Goal: Task Accomplishment & Management: Manage account settings

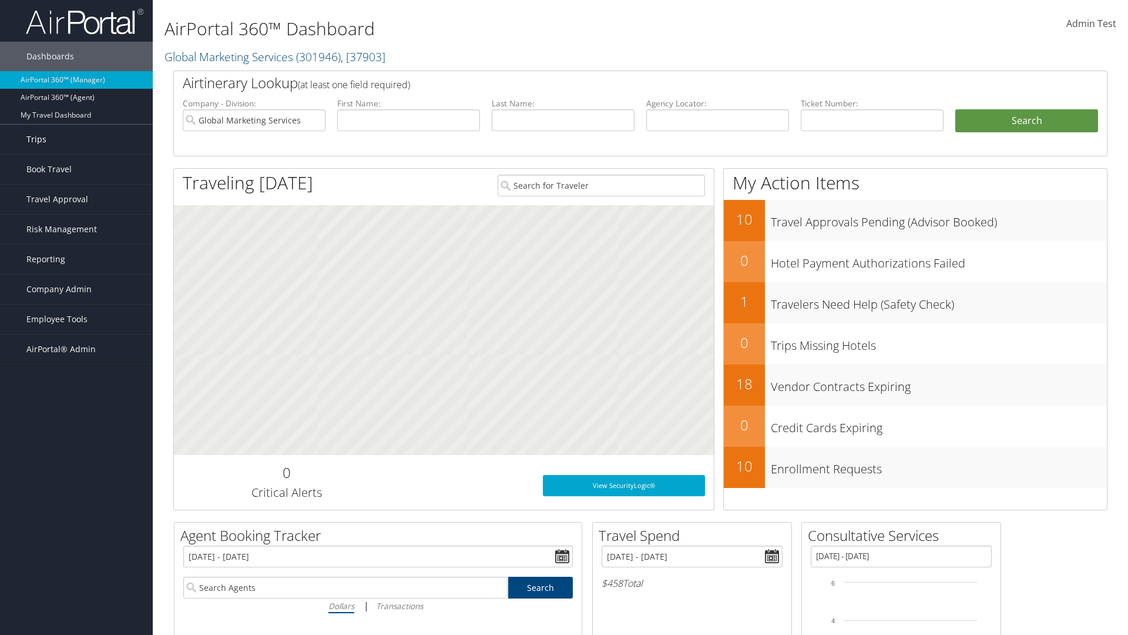
click at [76, 139] on link "Trips" at bounding box center [76, 139] width 153 height 29
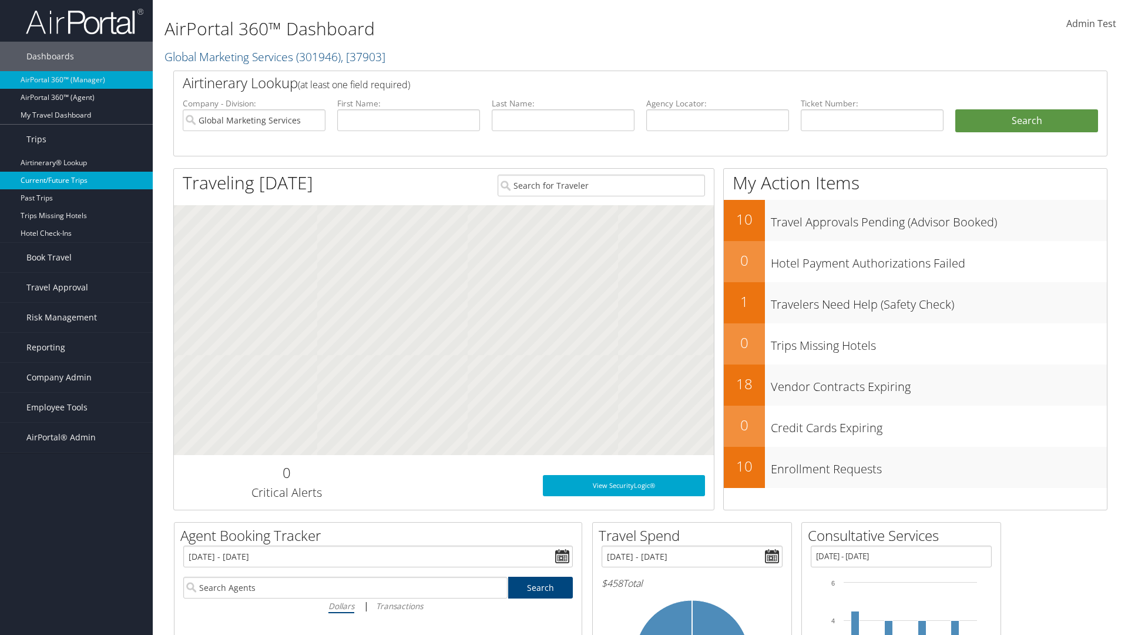
click at [76, 180] on link "Current/Future Trips" at bounding box center [76, 181] width 153 height 18
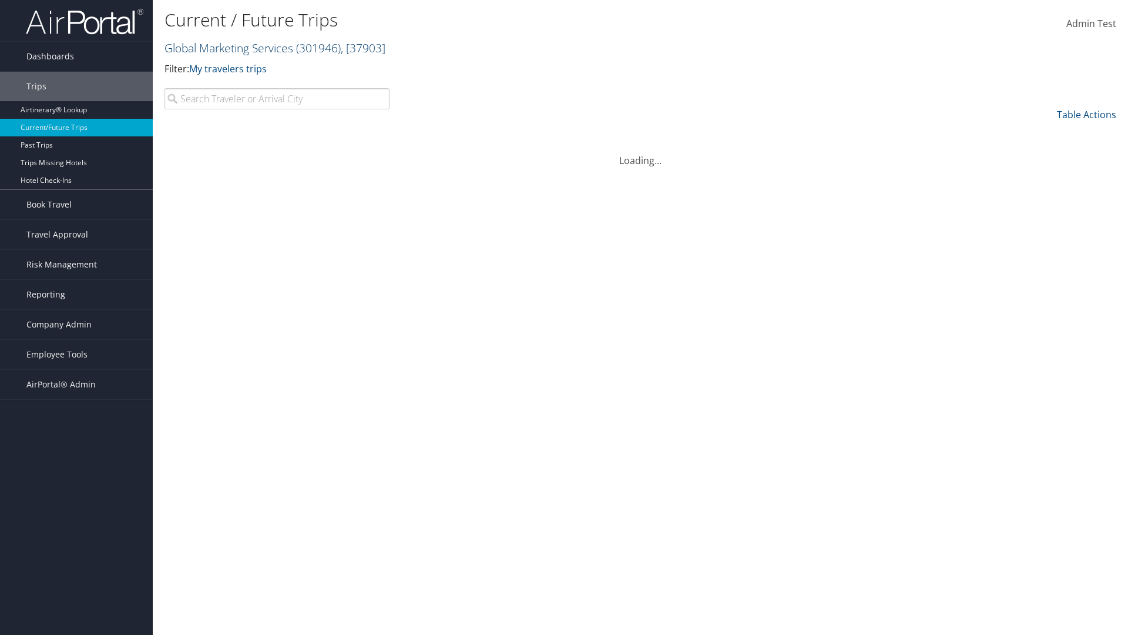
click at [227, 48] on link "Global Marketing Services ( 301946 ) , [ 37903 ]" at bounding box center [275, 48] width 221 height 16
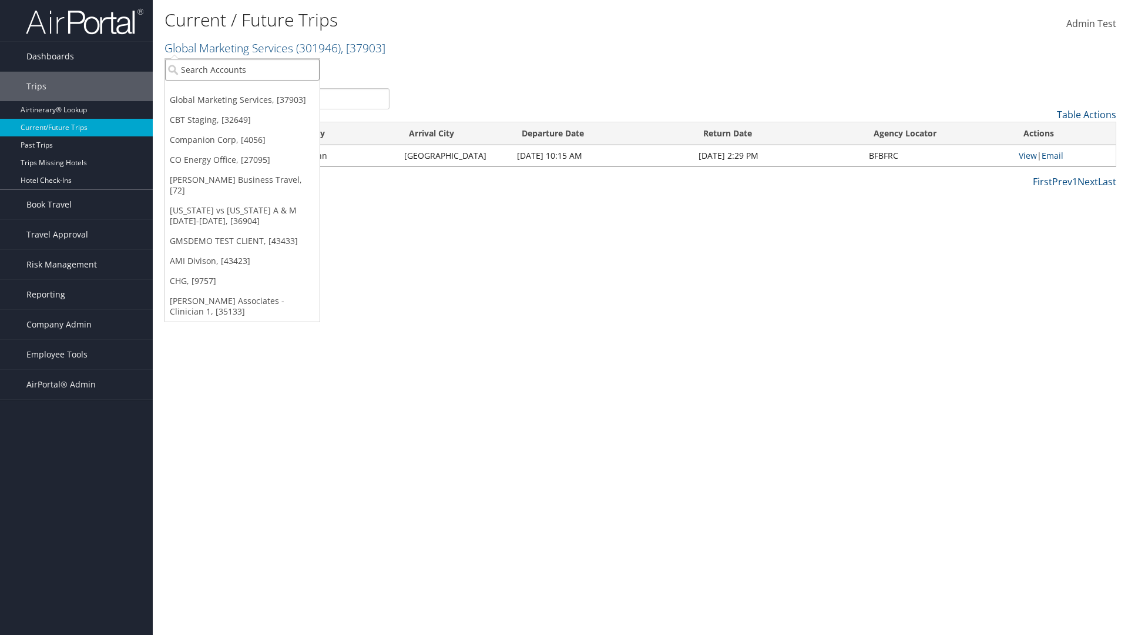
click at [242, 69] on input "search" at bounding box center [242, 70] width 155 height 22
type input "[PERSON_NAME] Business Travel"
click at [259, 91] on div "Christopherson Business Travel (C10001), [72]" at bounding box center [259, 91] width 200 height 11
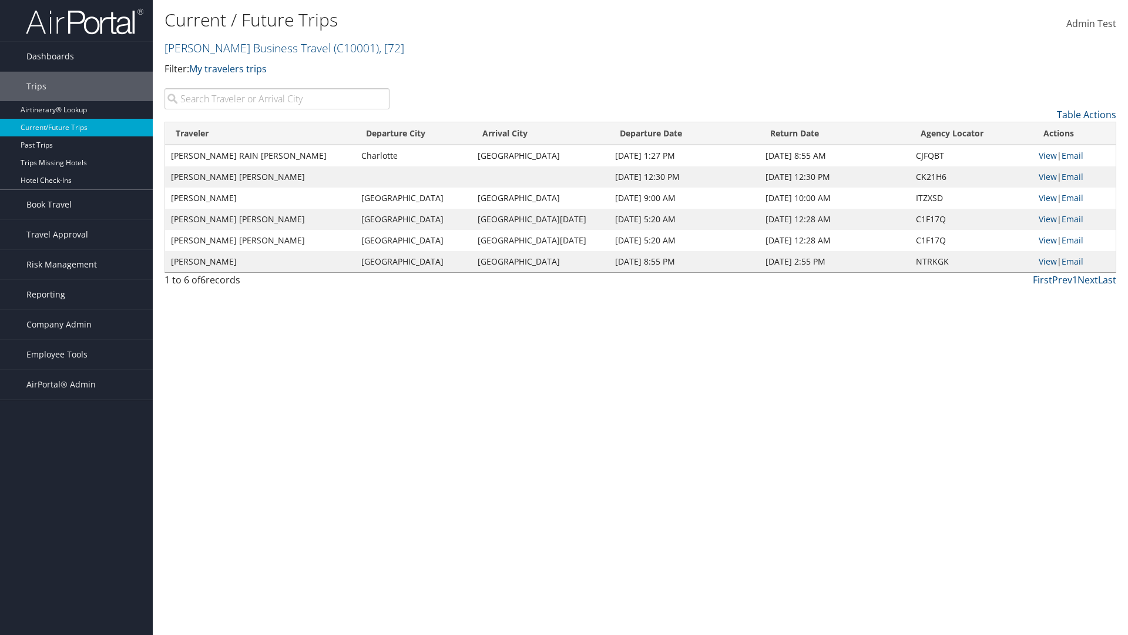
click at [277, 99] on input "search" at bounding box center [277, 98] width 225 height 21
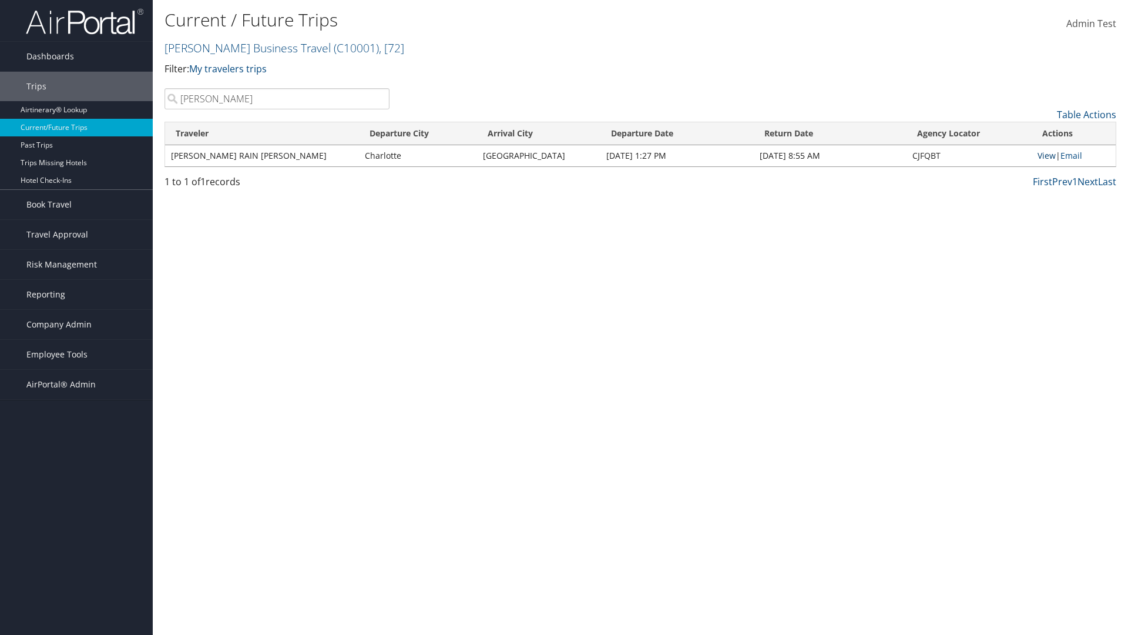
type input "TATUM"
click at [1045, 155] on link "View" at bounding box center [1047, 155] width 18 height 11
click at [76, 324] on span "Company Admin" at bounding box center [58, 324] width 65 height 29
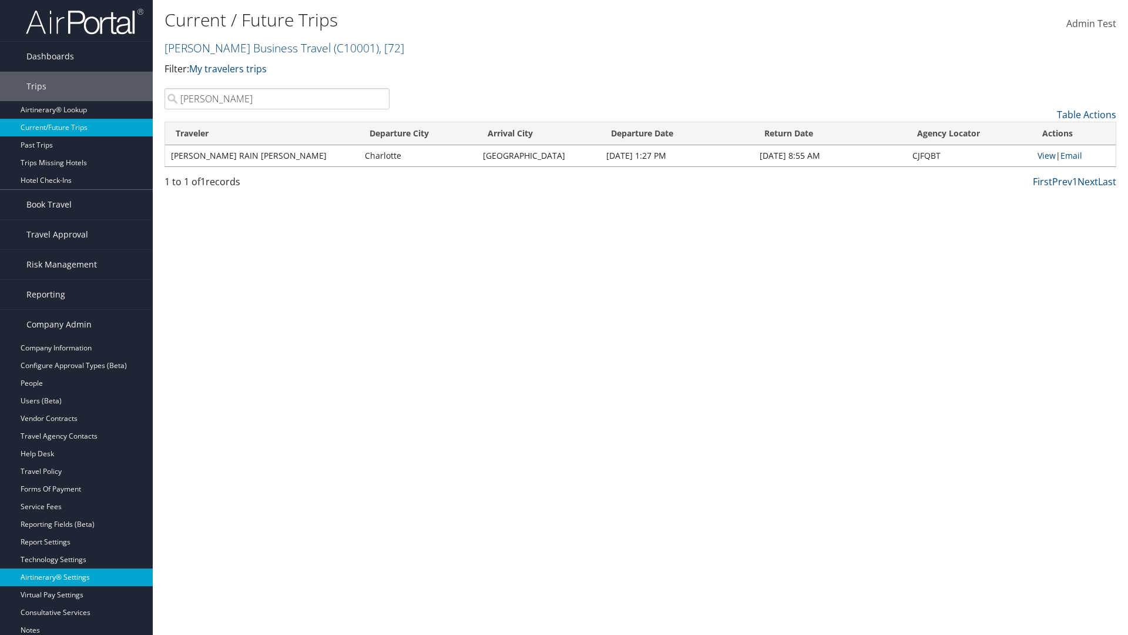
click at [76, 568] on link "Airtinerary® Settings" at bounding box center [76, 577] width 153 height 18
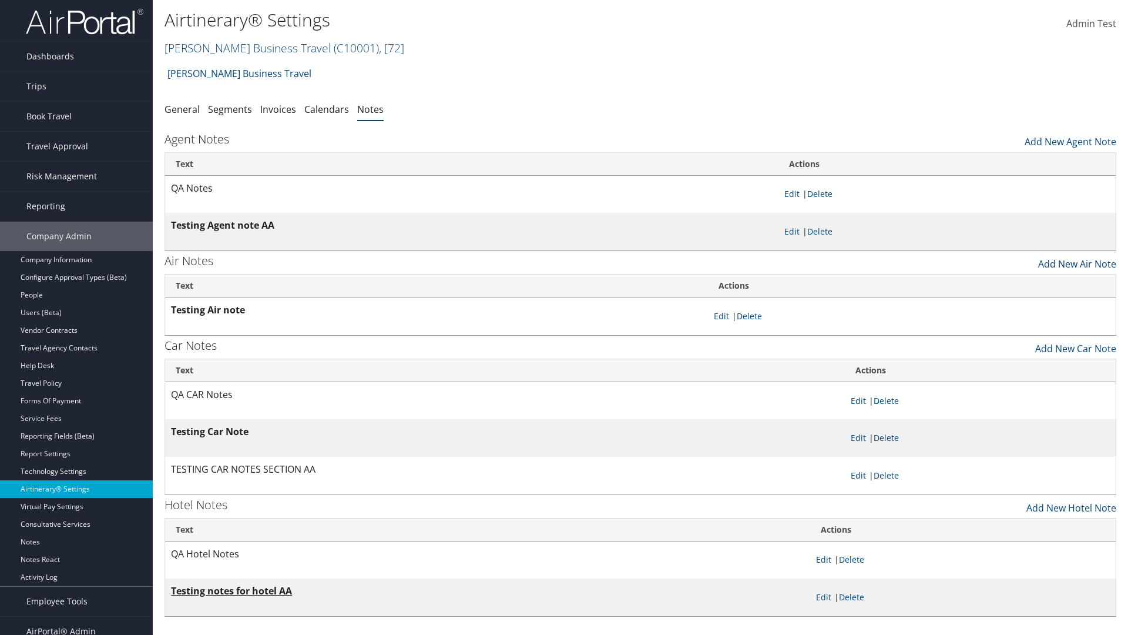
click at [1077, 260] on link "Add New Air Note" at bounding box center [1078, 261] width 78 height 20
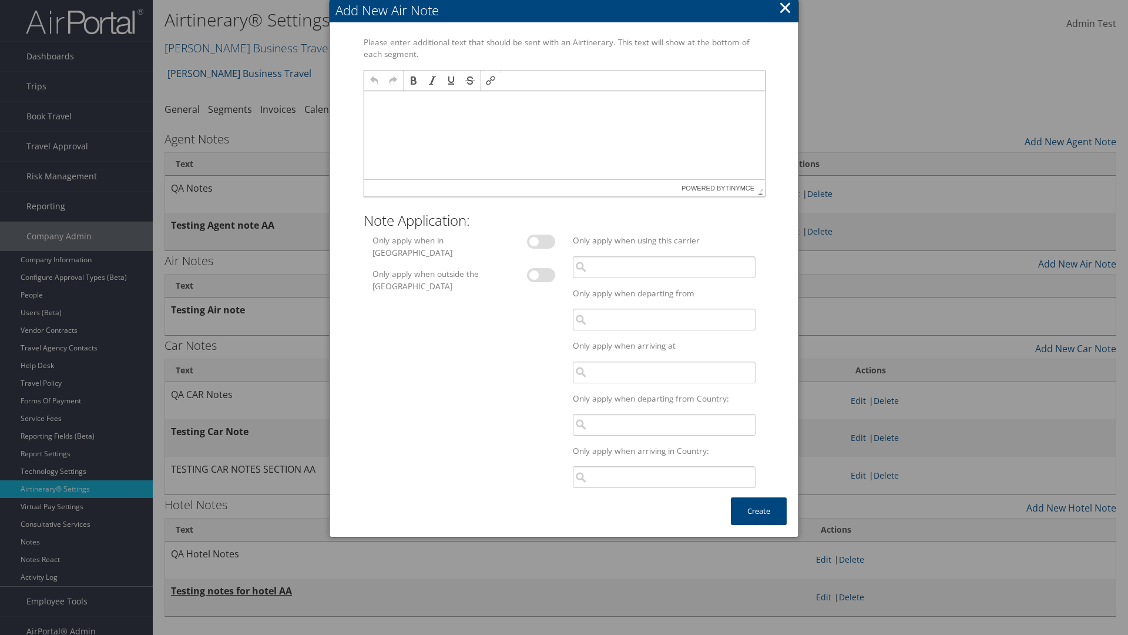
click at [564, 102] on p at bounding box center [564, 102] width 391 height 9
click at [759, 511] on button "Create" at bounding box center [759, 511] width 56 height 28
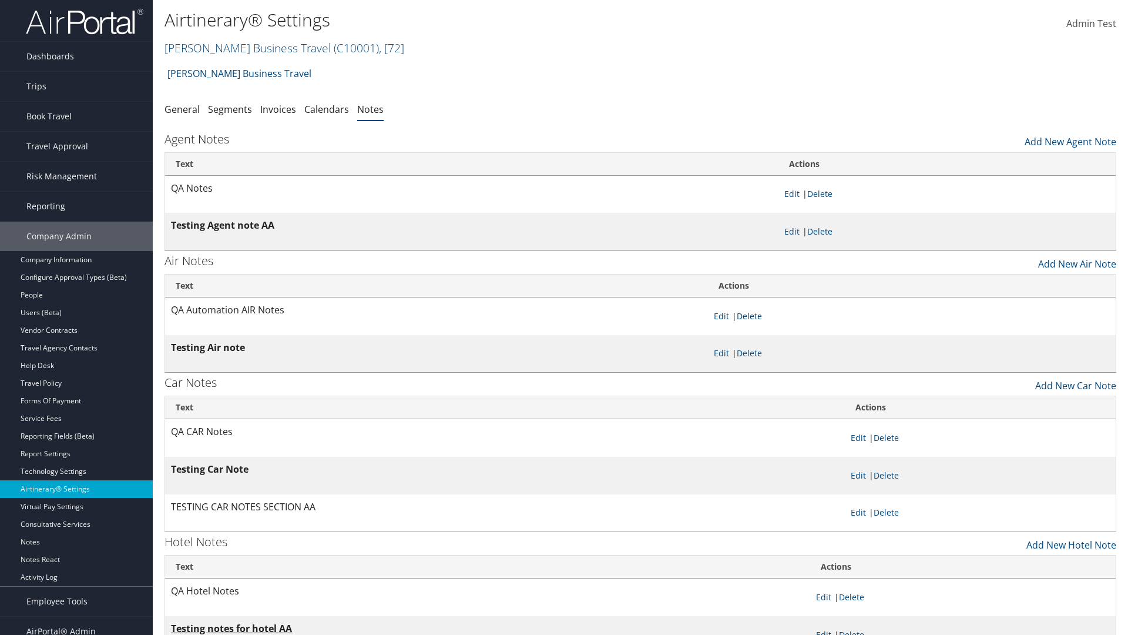
click at [752, 316] on link "Delete" at bounding box center [749, 315] width 25 height 11
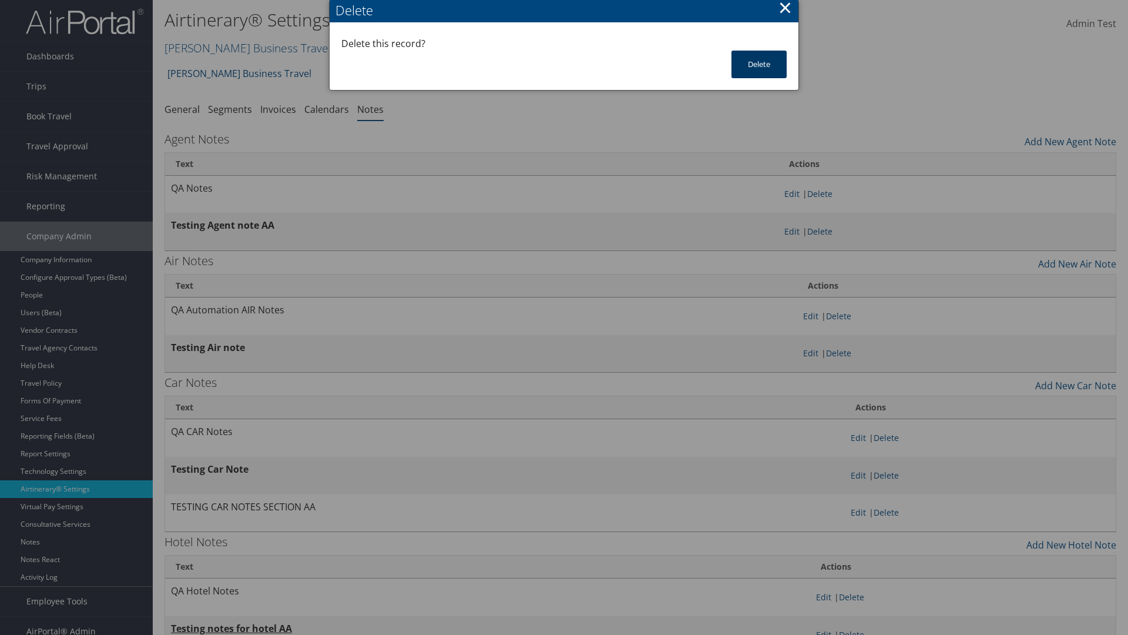
click at [759, 64] on button "Delete" at bounding box center [759, 65] width 55 height 28
